Goal: Task Accomplishment & Management: Use online tool/utility

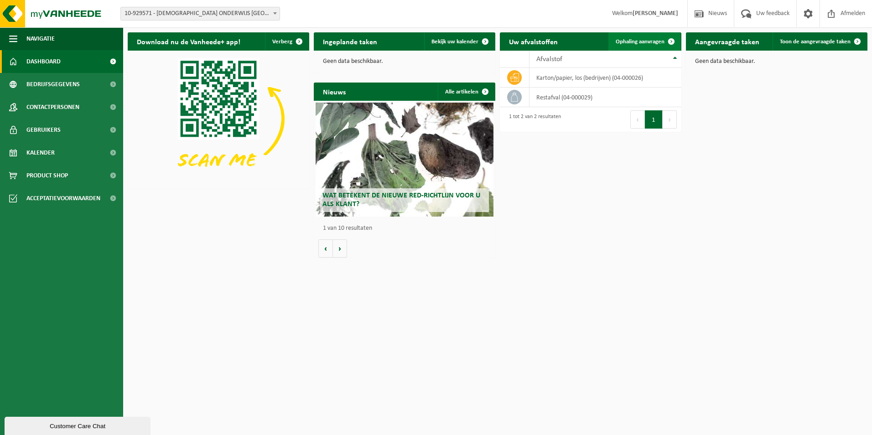
click at [620, 41] on span "Ophaling aanvragen" at bounding box center [639, 42] width 49 height 6
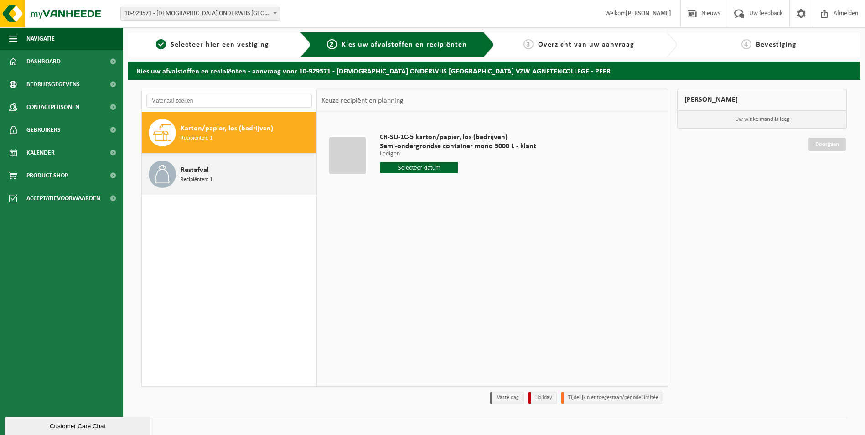
click at [202, 176] on span "Recipiënten: 1" at bounding box center [197, 180] width 32 height 9
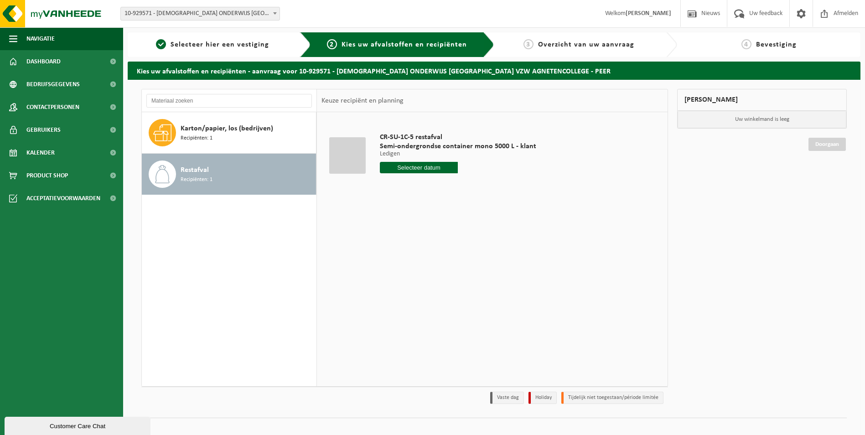
click at [412, 167] on input "text" at bounding box center [419, 167] width 78 height 11
click at [436, 222] on div "2" at bounding box center [436, 219] width 16 height 15
type input "Van [DATE]"
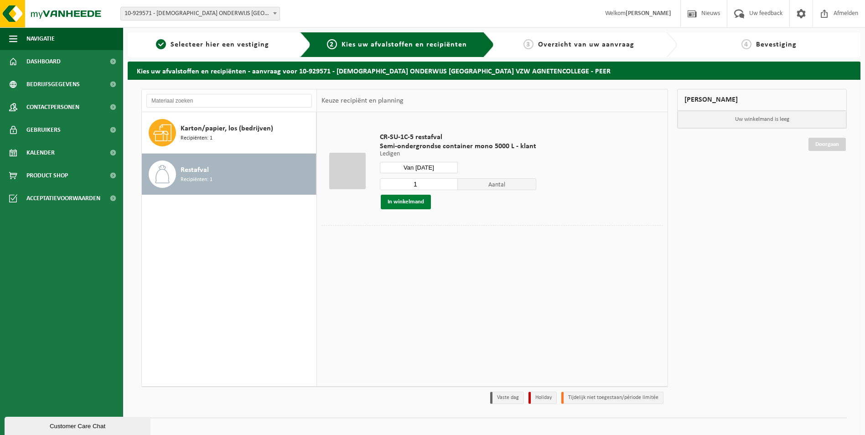
click at [415, 201] on button "In winkelmand" at bounding box center [406, 202] width 50 height 15
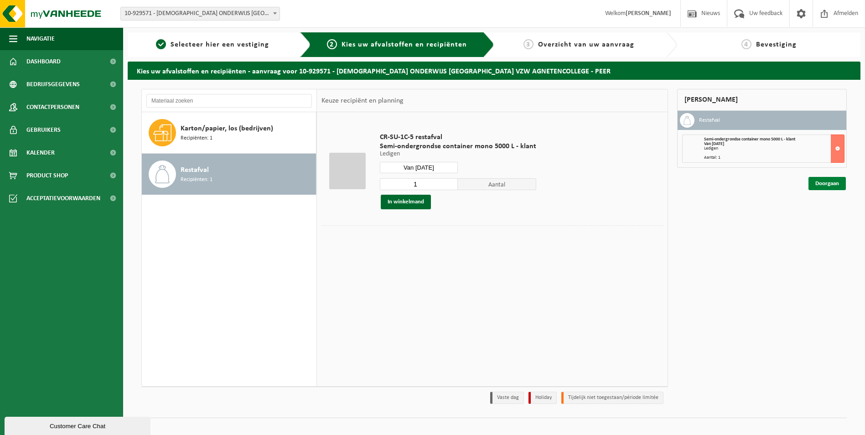
click at [824, 187] on link "Doorgaan" at bounding box center [826, 183] width 37 height 13
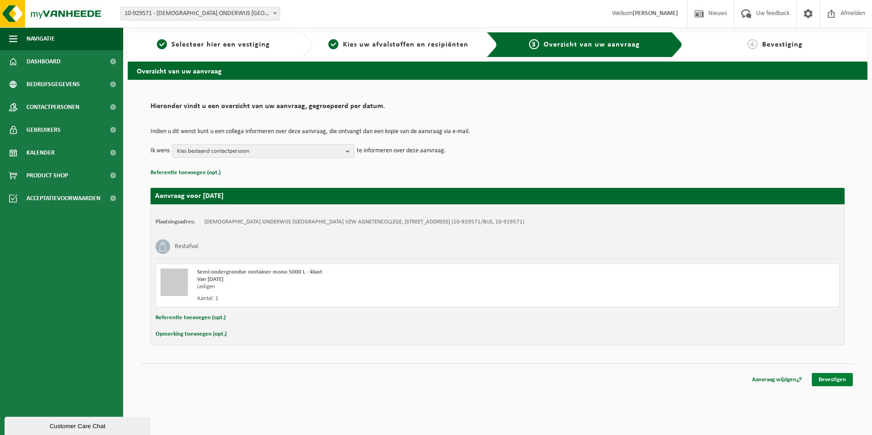
click at [842, 378] on link "Bevestigen" at bounding box center [831, 379] width 41 height 13
